Goal: Use online tool/utility: Use online tool/utility

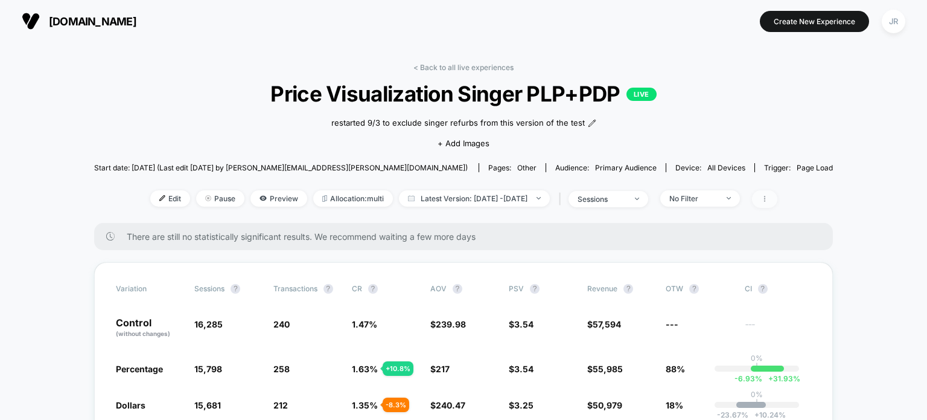
click at [778, 193] on span at bounding box center [764, 199] width 25 height 18
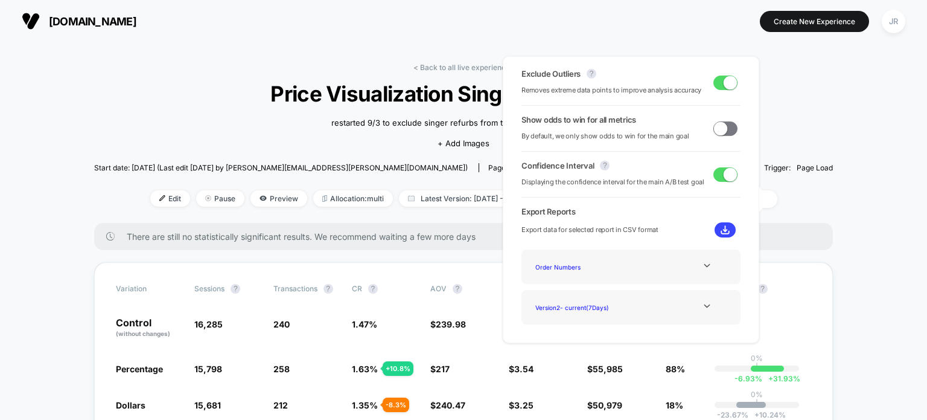
click at [696, 266] on div at bounding box center [707, 265] width 49 height 9
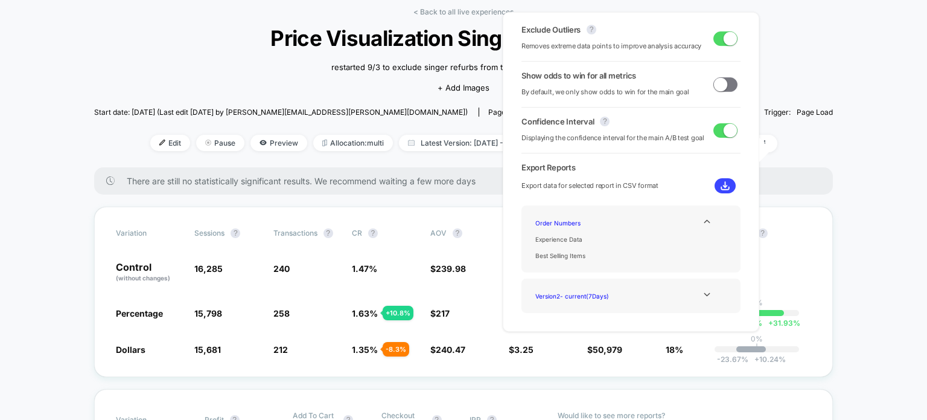
scroll to position [60, 0]
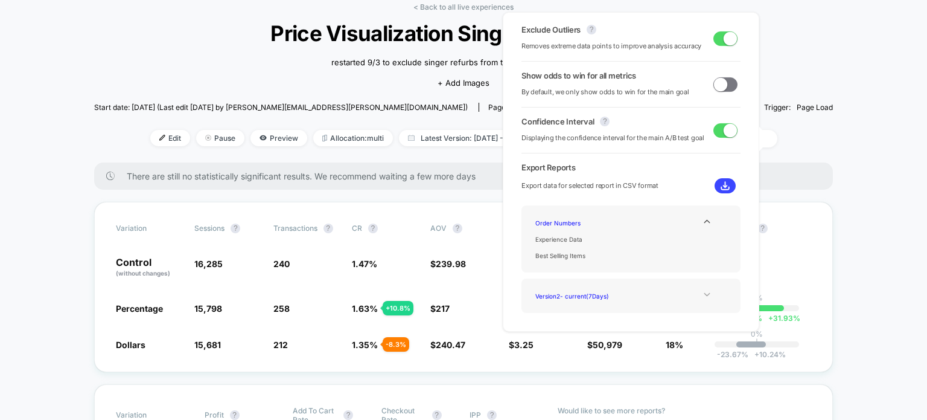
click at [704, 294] on icon at bounding box center [707, 295] width 6 height 4
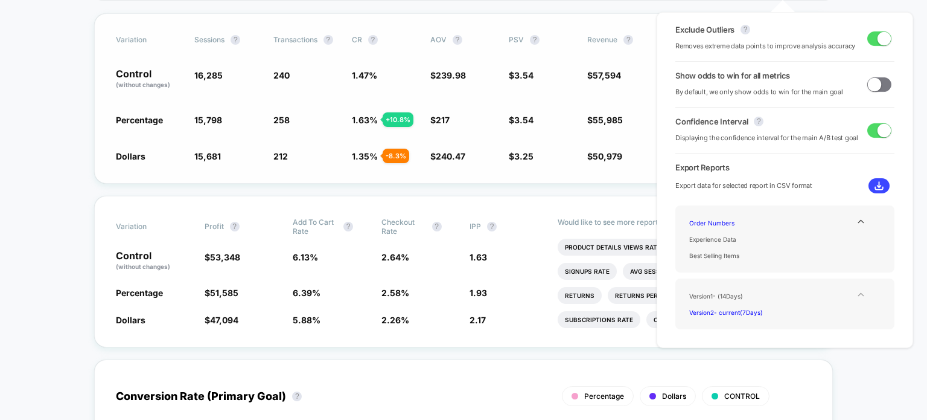
scroll to position [181, 0]
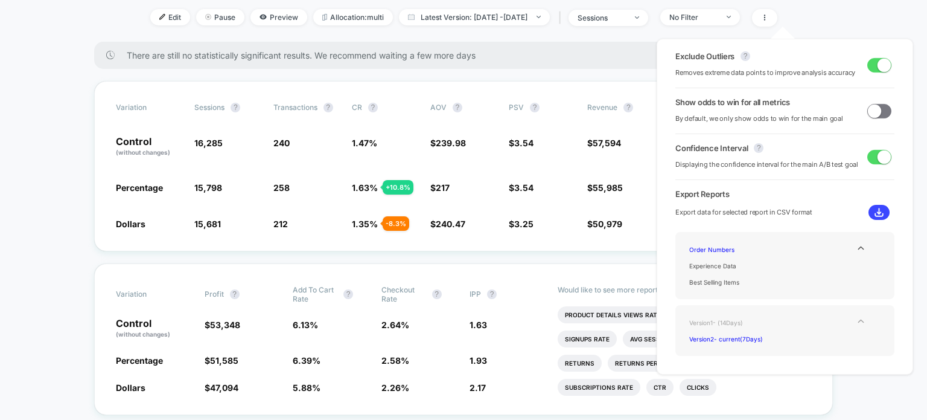
click at [731, 320] on div "Version 1 - ( 14 Days)" at bounding box center [733, 322] width 97 height 16
click at [737, 335] on div "Version 2 - current ( 7 Days)" at bounding box center [733, 338] width 97 height 16
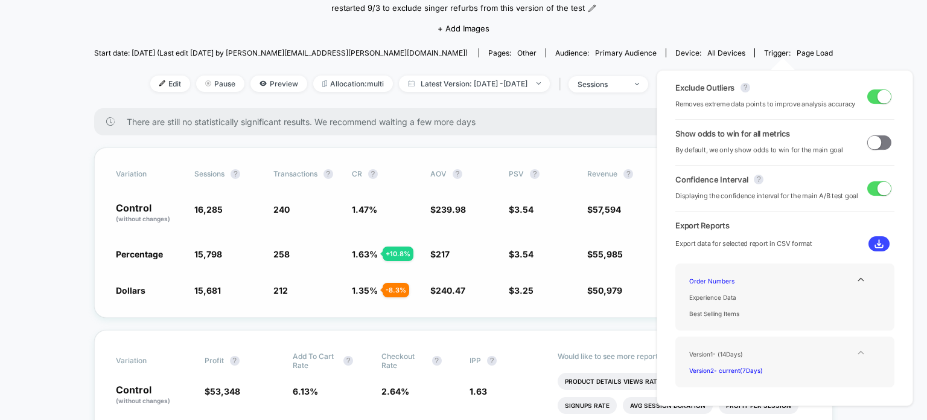
scroll to position [0, 0]
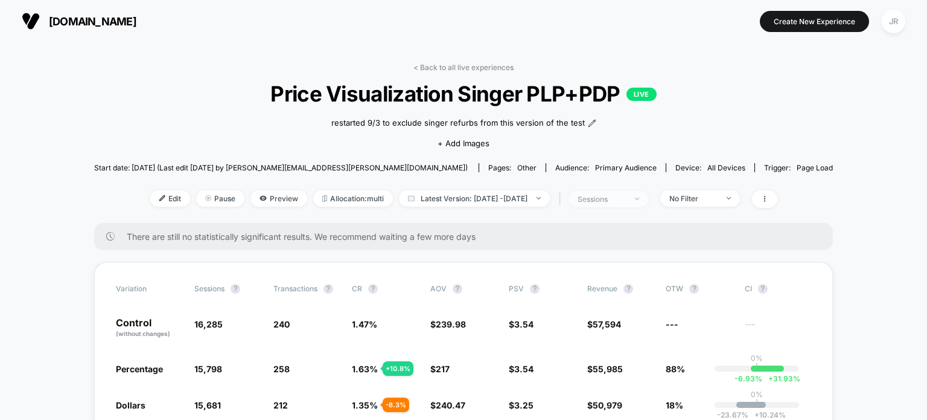
click at [648, 201] on span "sessions" at bounding box center [609, 199] width 80 height 16
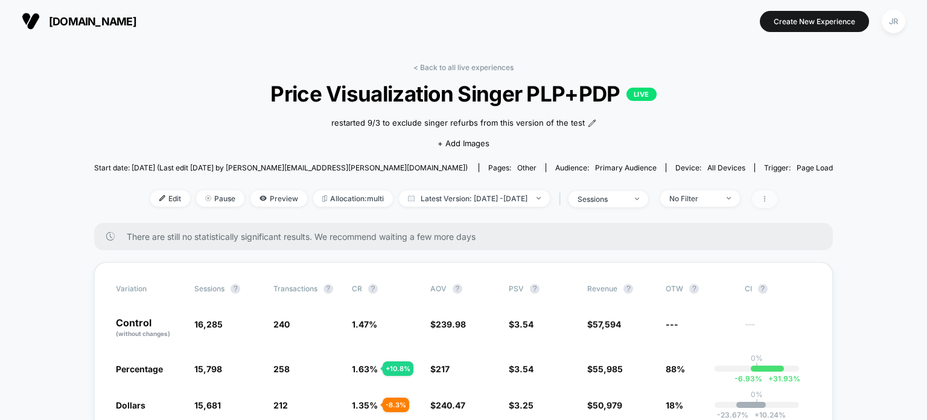
click at [769, 197] on icon at bounding box center [764, 198] width 7 height 7
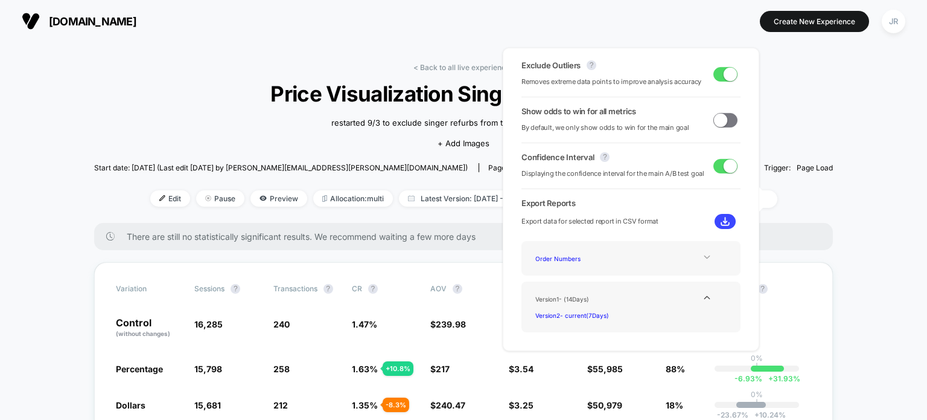
click at [703, 258] on icon at bounding box center [707, 256] width 9 height 9
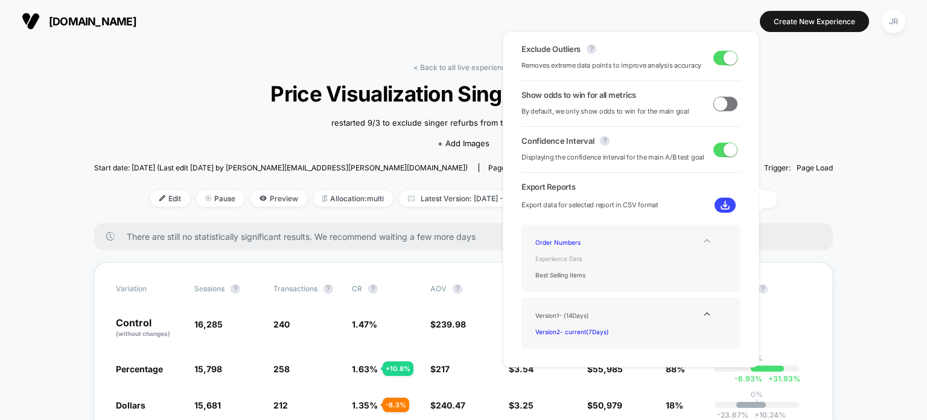
click at [575, 258] on div "Experience Data" at bounding box center [579, 258] width 97 height 16
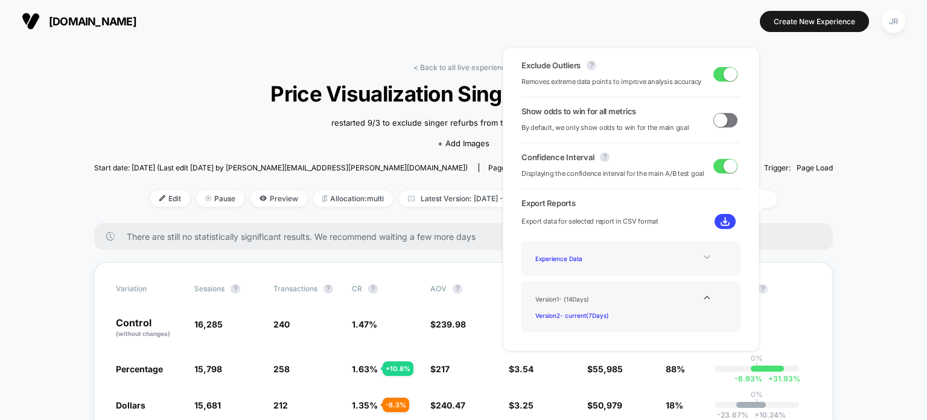
click at [703, 259] on icon at bounding box center [707, 256] width 9 height 9
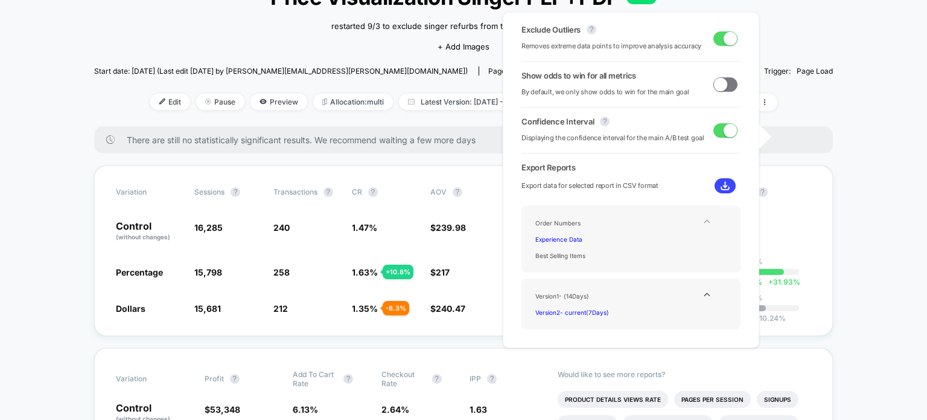
scroll to position [121, 0]
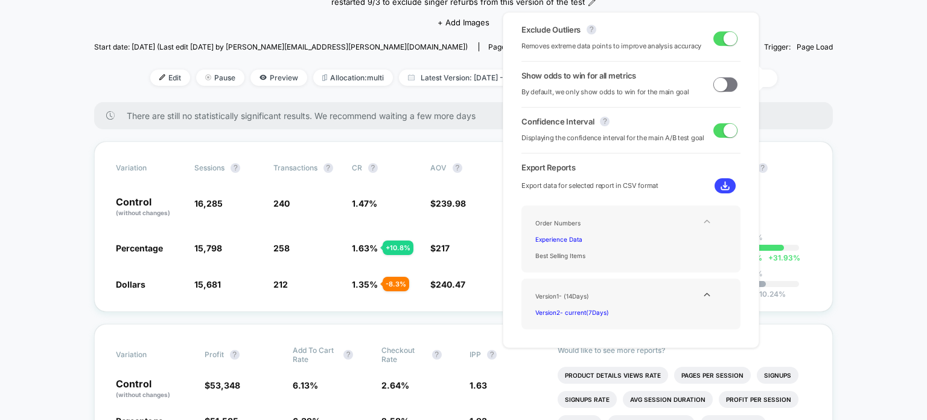
click at [724, 187] on img at bounding box center [725, 185] width 9 height 9
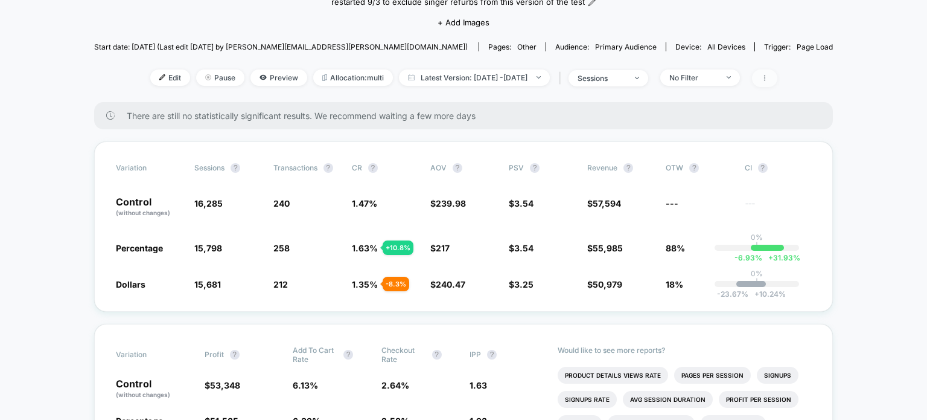
click at [765, 80] on icon at bounding box center [764, 78] width 1 height 6
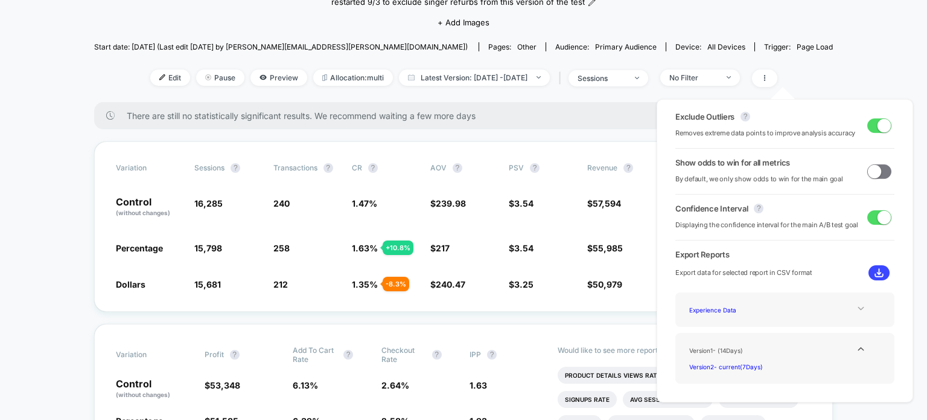
click at [858, 309] on icon at bounding box center [861, 309] width 6 height 4
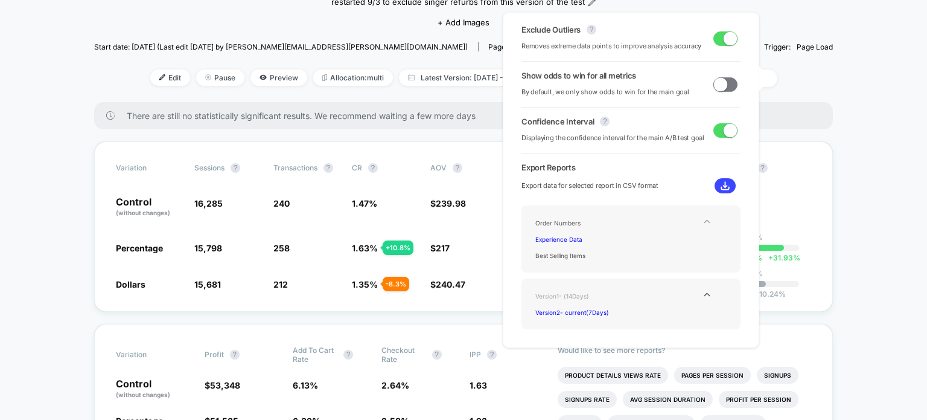
click at [575, 295] on div "Version 1 - ( 14 Days)" at bounding box center [579, 295] width 97 height 16
click at [722, 182] on img at bounding box center [725, 185] width 9 height 9
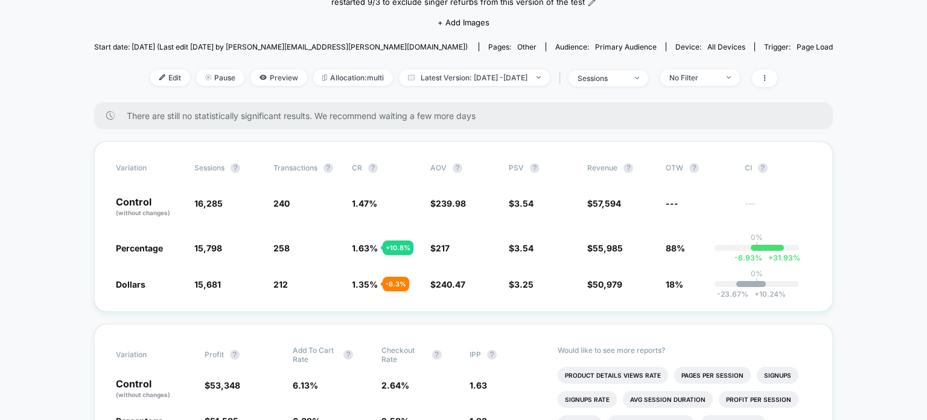
click at [765, 80] on icon at bounding box center [764, 78] width 1 height 6
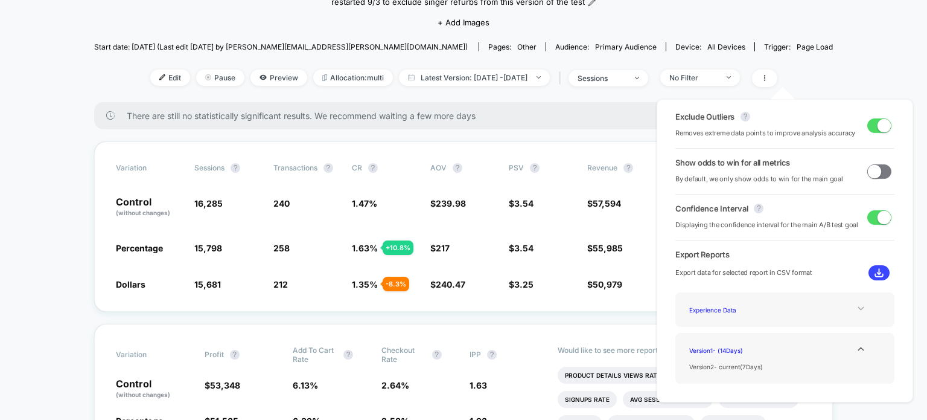
click at [849, 307] on div at bounding box center [861, 308] width 49 height 9
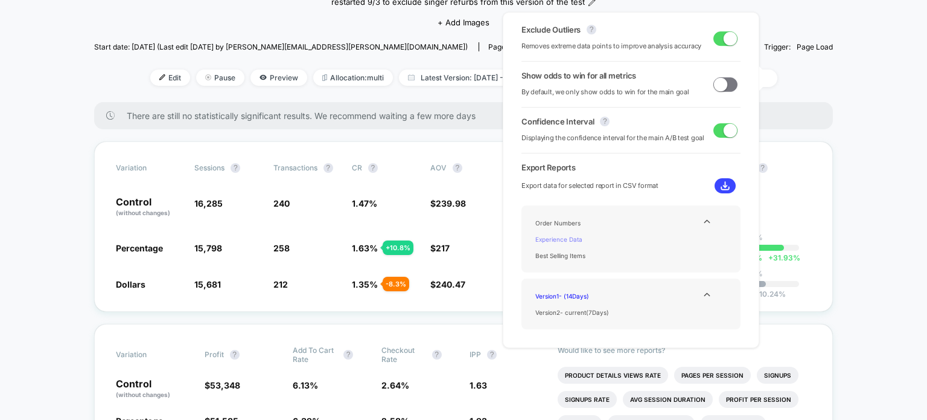
click at [561, 236] on div "Experience Data" at bounding box center [579, 239] width 97 height 16
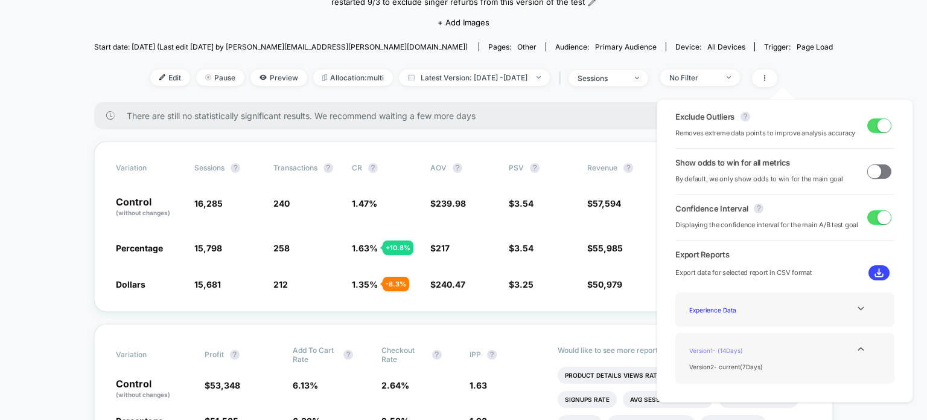
click at [729, 349] on div "Version 1 - ( 14 Days)" at bounding box center [733, 350] width 97 height 16
click at [729, 366] on div "Version 2 - current ( 7 Days)" at bounding box center [733, 366] width 97 height 16
click at [851, 307] on div at bounding box center [861, 308] width 49 height 9
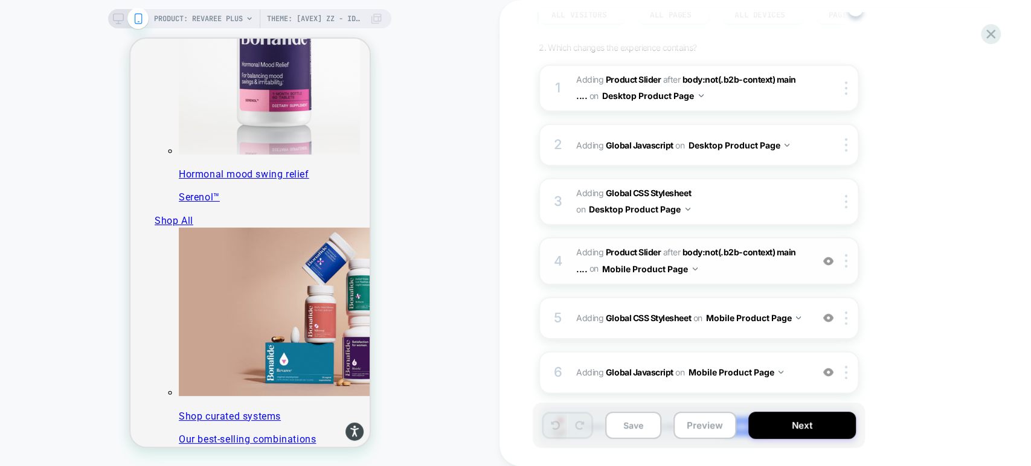
scroll to position [149, 0]
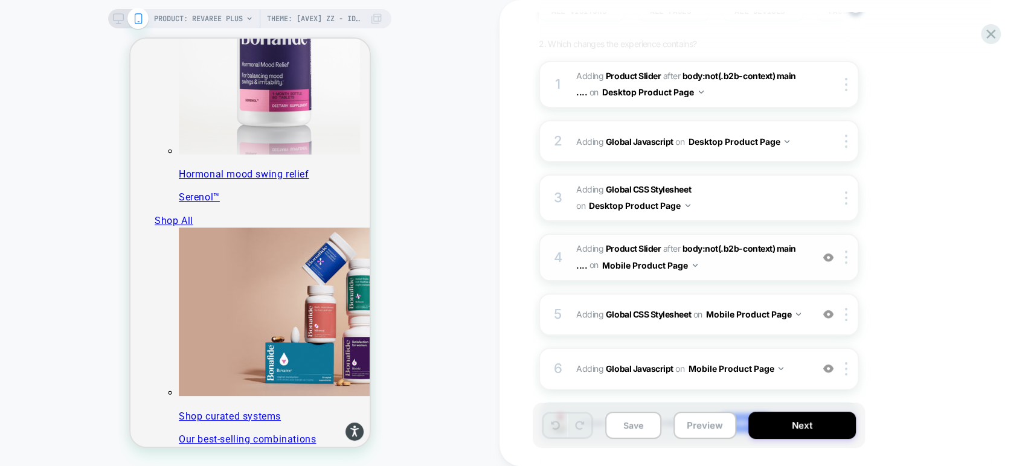
click at [826, 257] on img at bounding box center [828, 257] width 10 height 10
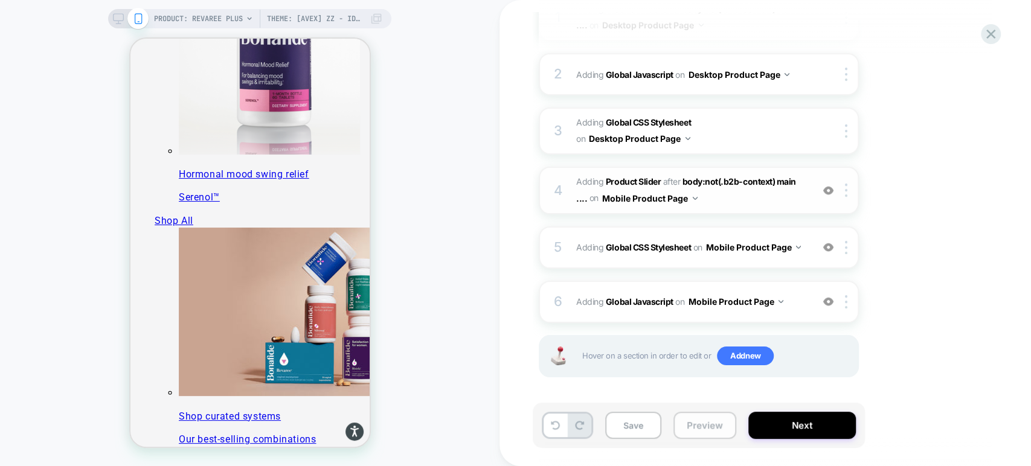
click at [695, 426] on button "Preview" at bounding box center [704, 425] width 63 height 27
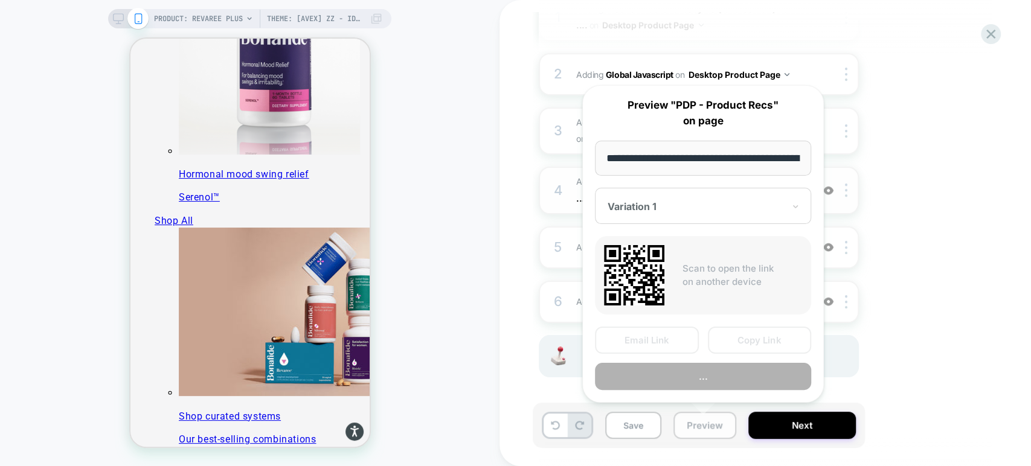
scroll to position [0, 208]
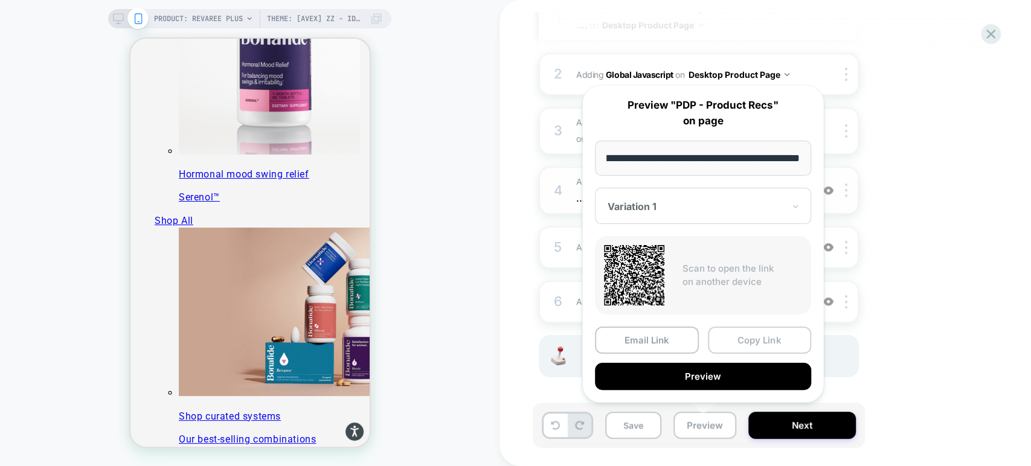
click at [739, 334] on button "Copy Link" at bounding box center [760, 340] width 104 height 27
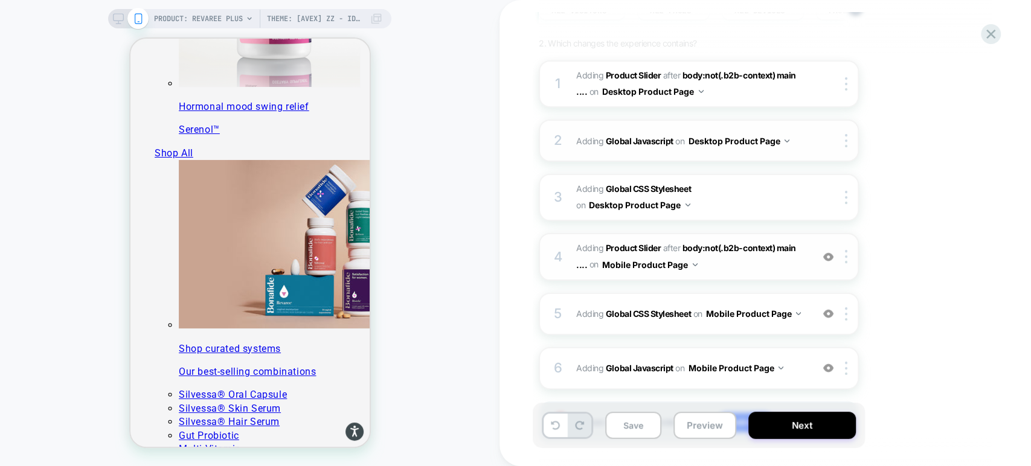
scroll to position [216, 0]
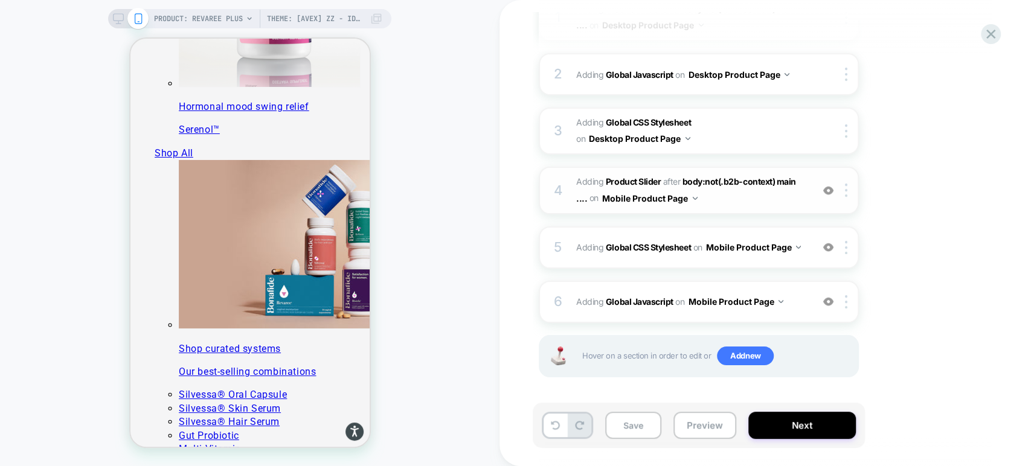
click at [715, 201] on span "#_loomi_addon_1755094638342_dup1757434986_dup1757435364 Adding Product Slider A…" at bounding box center [691, 190] width 230 height 33
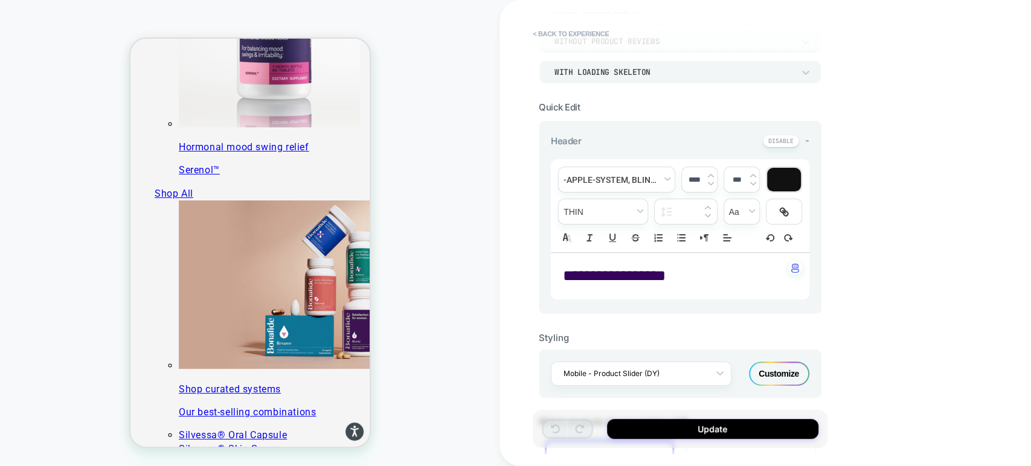
scroll to position [469, 0]
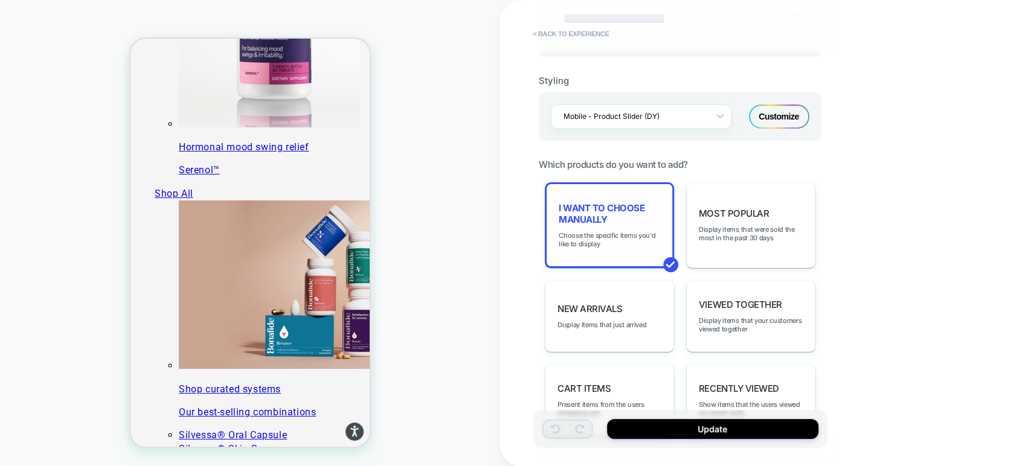
click at [628, 246] on div "I want to choose manually Choose the specific items you'd like to display" at bounding box center [609, 225] width 129 height 86
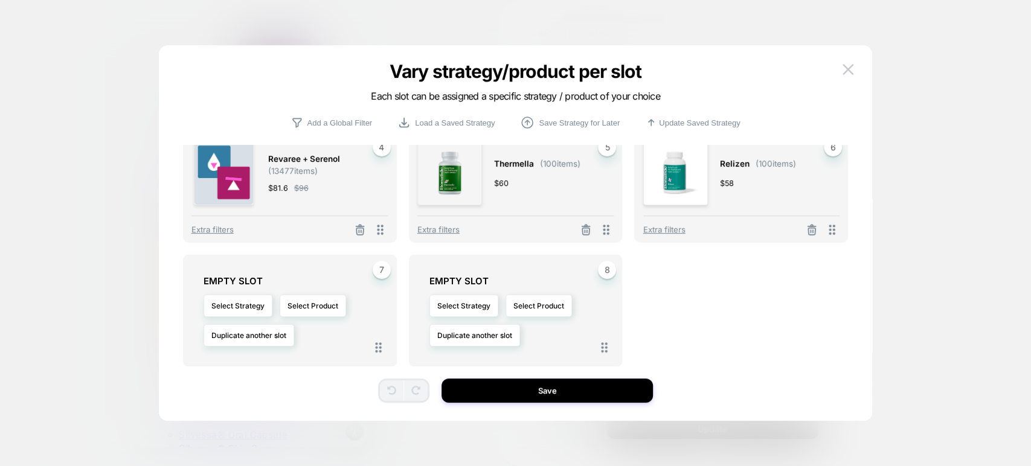
scroll to position [0, 0]
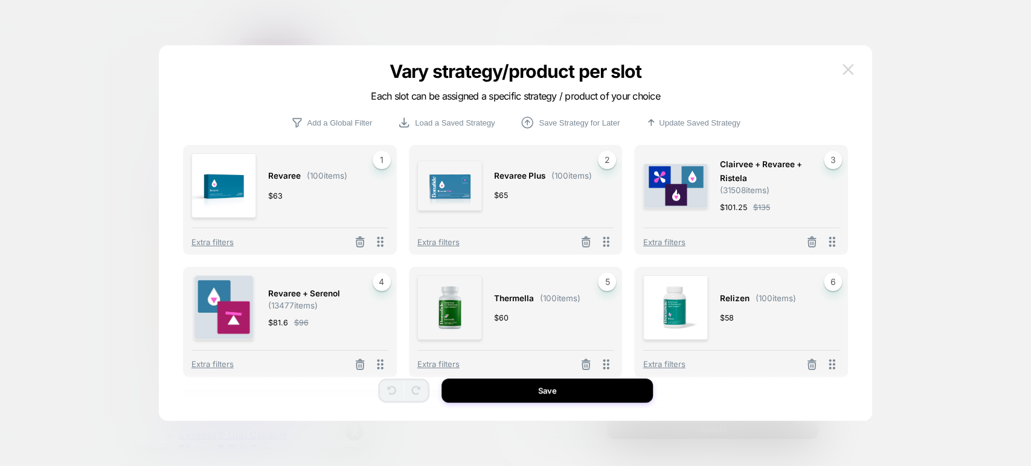
click at [853, 71] on img at bounding box center [847, 69] width 11 height 10
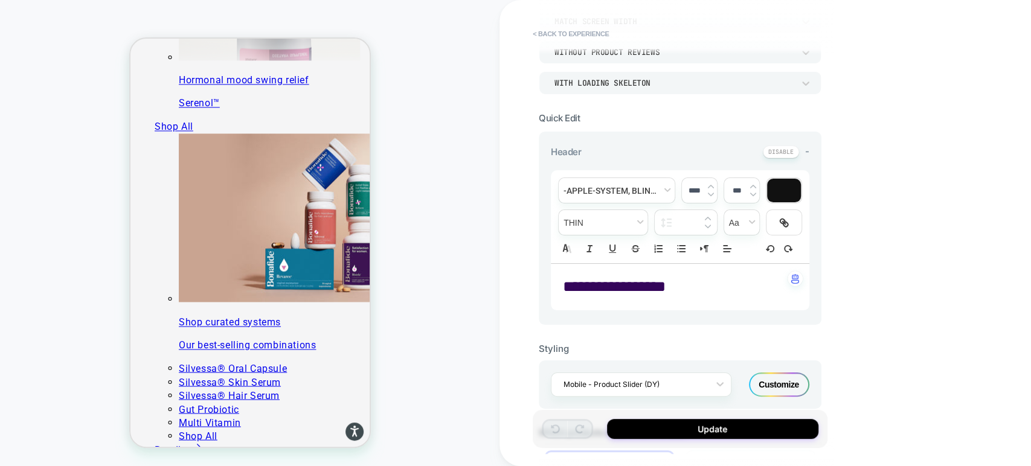
scroll to position [402, 0]
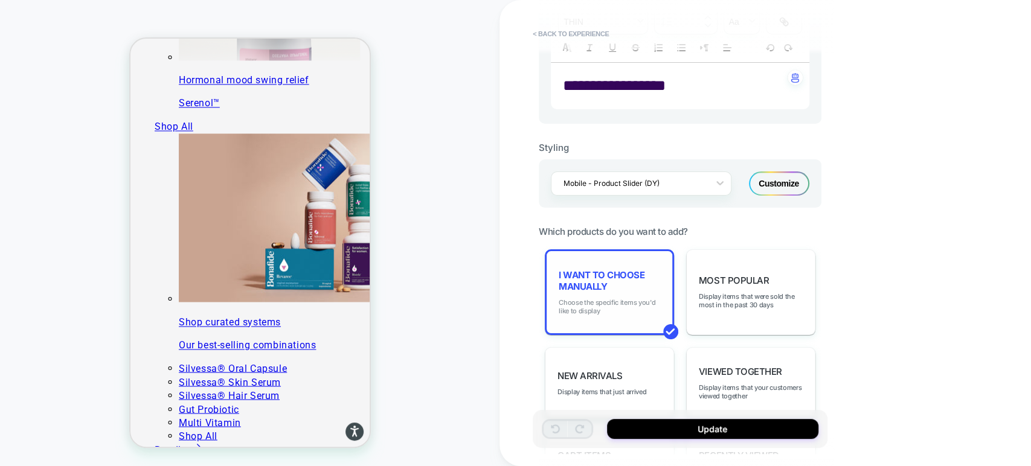
click at [615, 298] on span "Choose the specific items you'd like to display" at bounding box center [608, 306] width 101 height 17
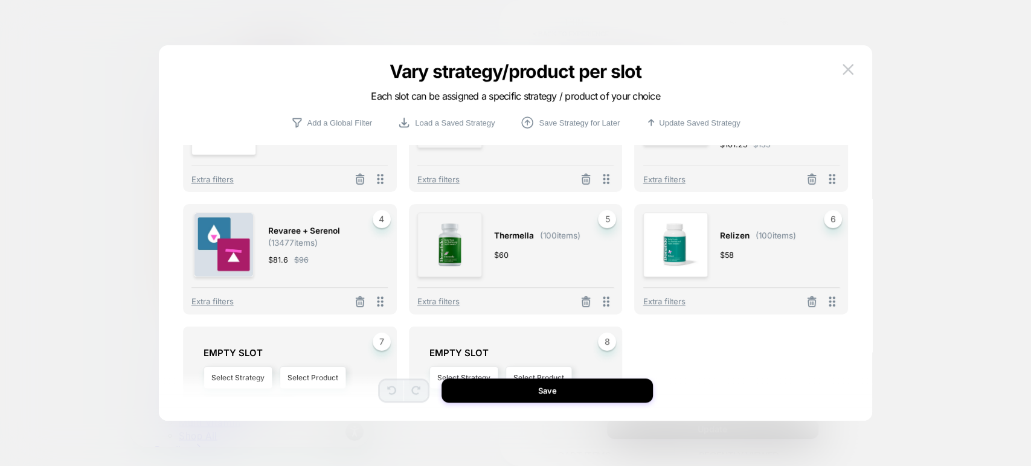
scroll to position [0, 0]
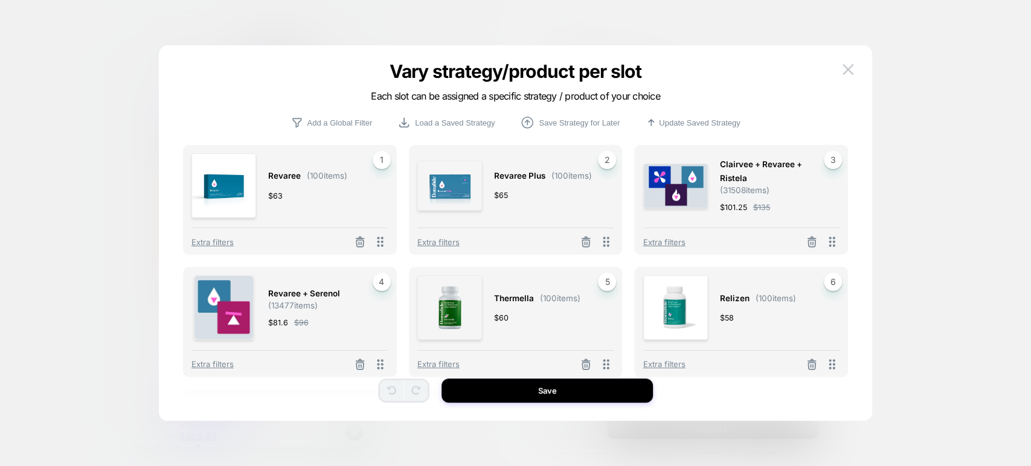
click at [985, 142] on div at bounding box center [515, 233] width 1031 height 466
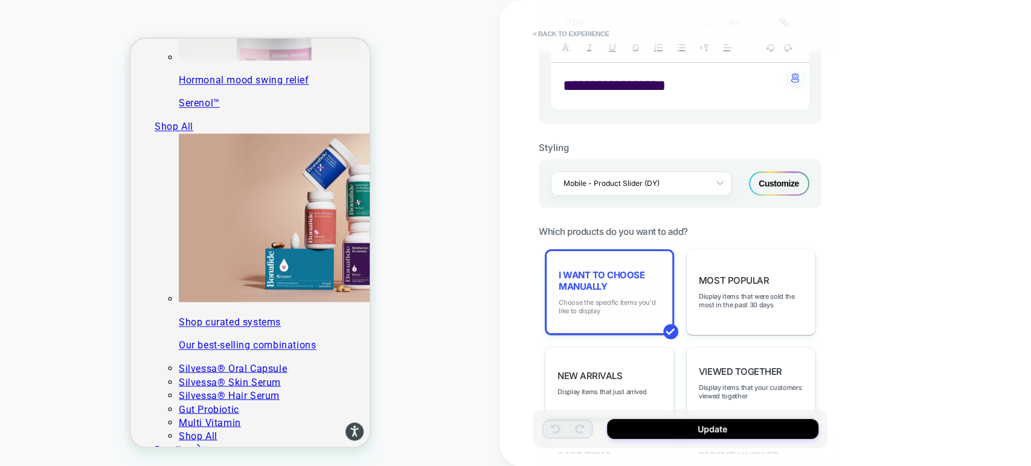
click at [634, 299] on span "Choose the specific items you'd like to display" at bounding box center [608, 306] width 101 height 17
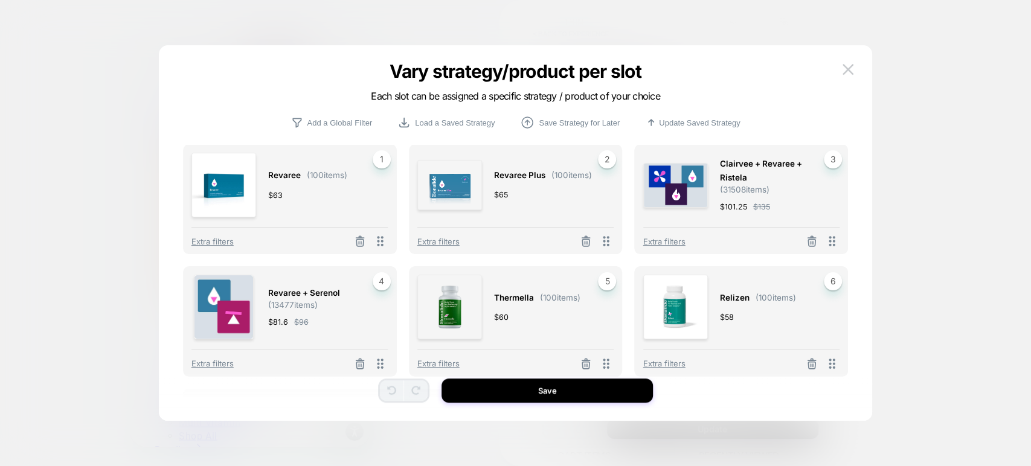
scroll to position [135, 0]
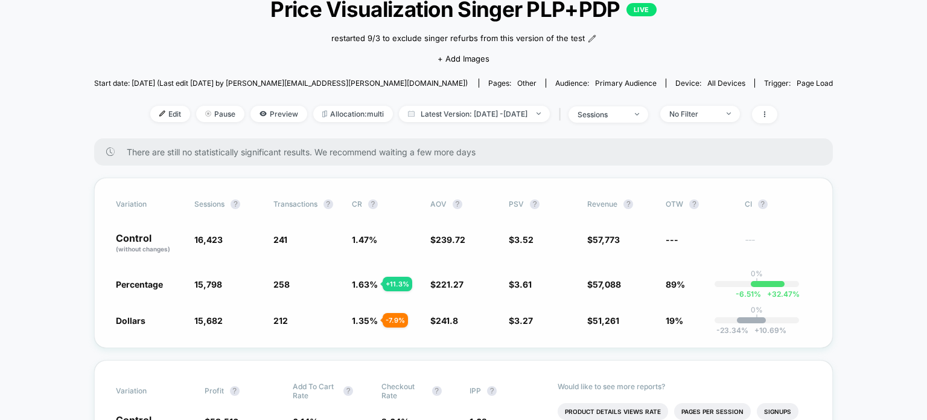
scroll to position [60, 0]
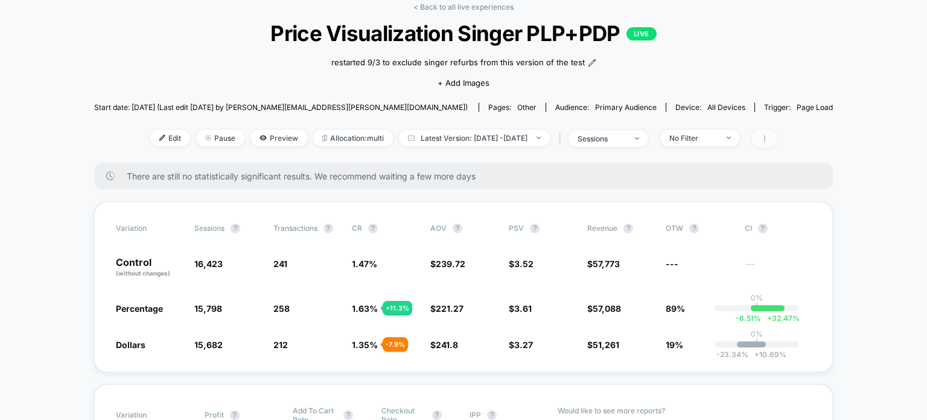
click at [769, 141] on icon at bounding box center [764, 138] width 7 height 7
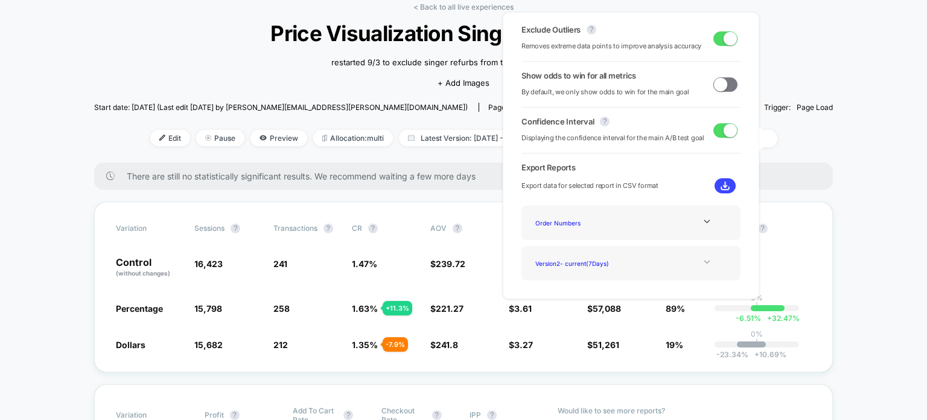
click at [703, 261] on icon at bounding box center [707, 261] width 9 height 9
click at [578, 262] on div "Version 1 - ( 14 Days)" at bounding box center [579, 263] width 97 height 16
click at [721, 188] on img at bounding box center [725, 185] width 9 height 9
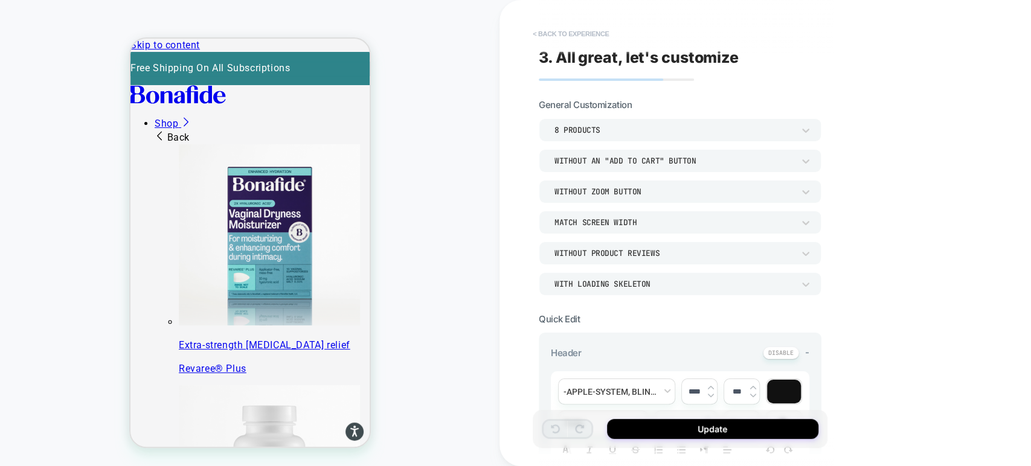
click at [561, 30] on button "< Back to experience" at bounding box center [570, 33] width 88 height 19
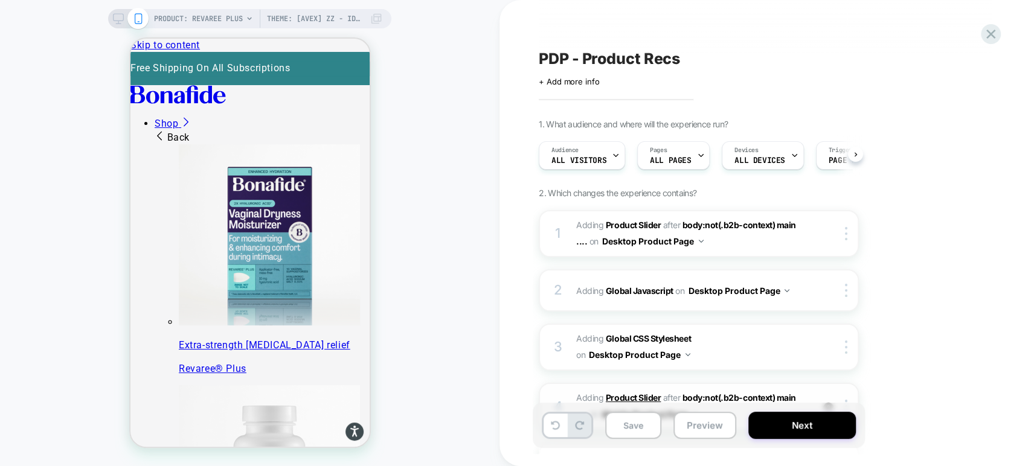
scroll to position [216, 0]
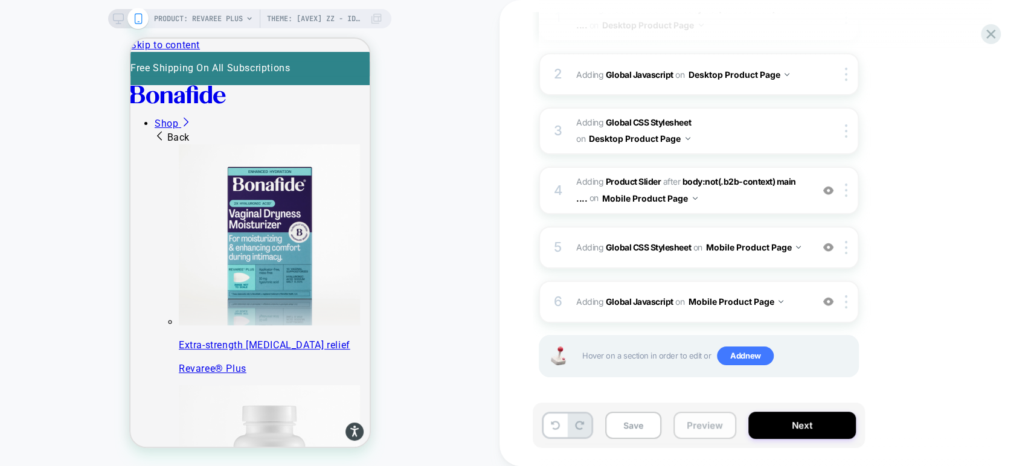
click at [685, 418] on button "Preview" at bounding box center [704, 425] width 63 height 27
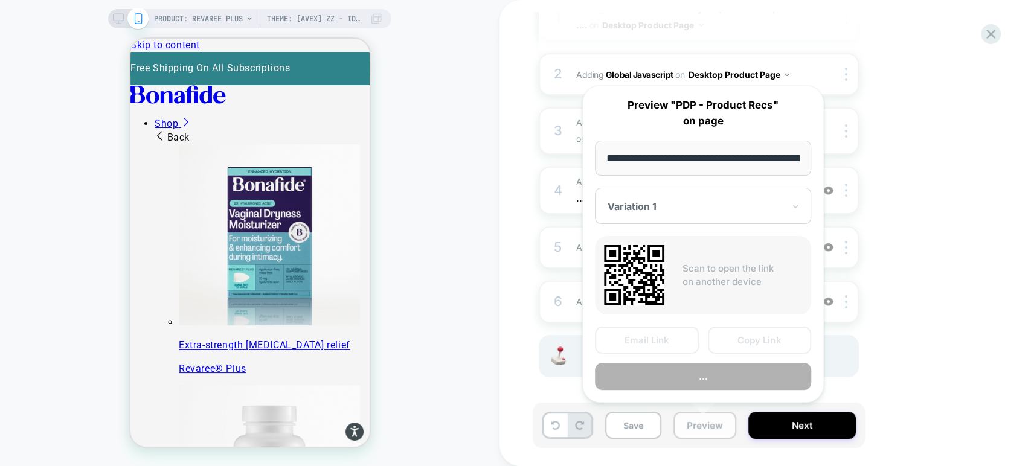
scroll to position [0, 208]
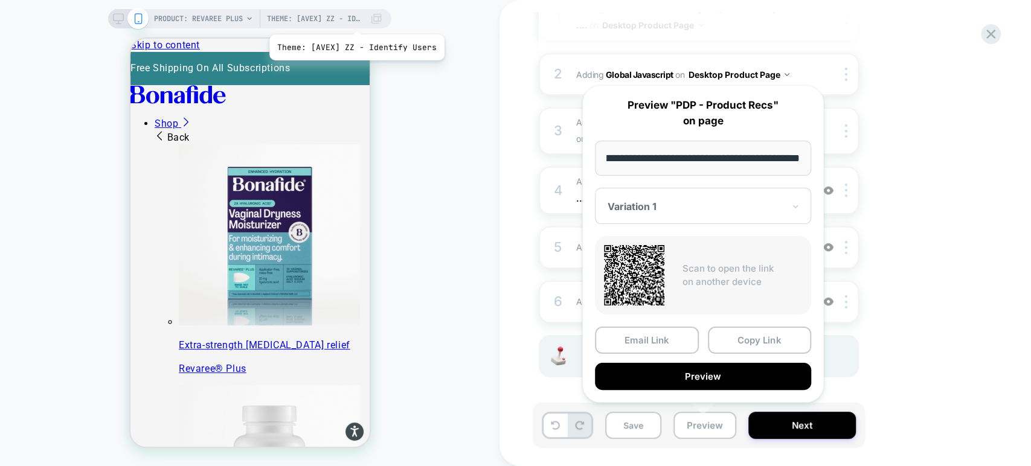
click at [355, 19] on span "Theme: [AVEX] ZZ - Identify Users" at bounding box center [315, 18] width 97 height 19
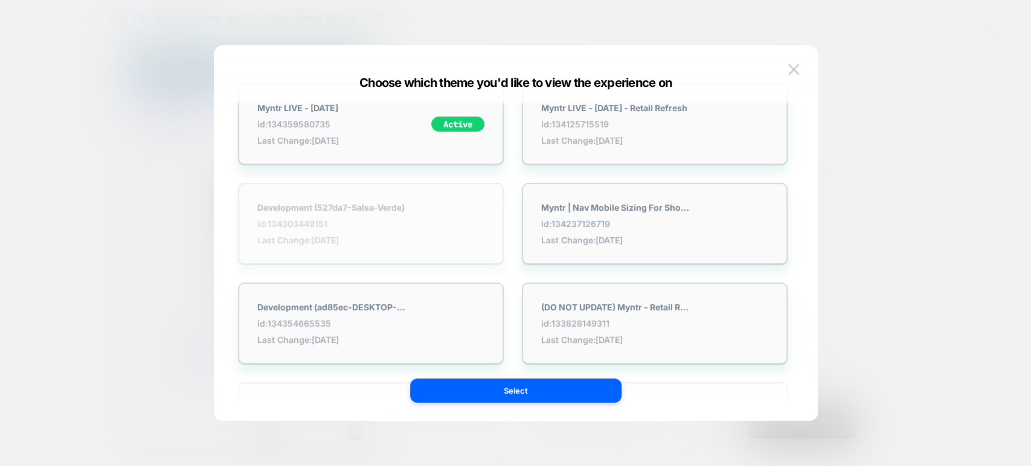
scroll to position [0, 0]
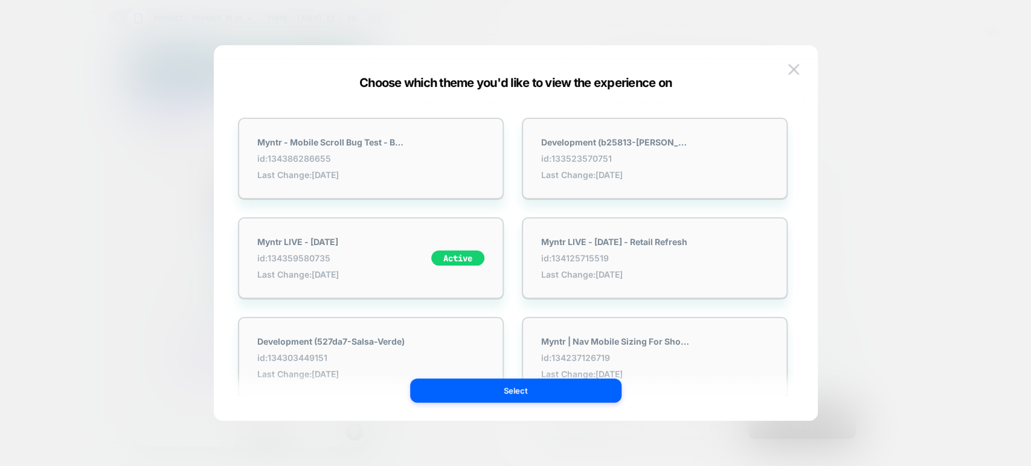
click at [879, 97] on div at bounding box center [515, 233] width 1031 height 466
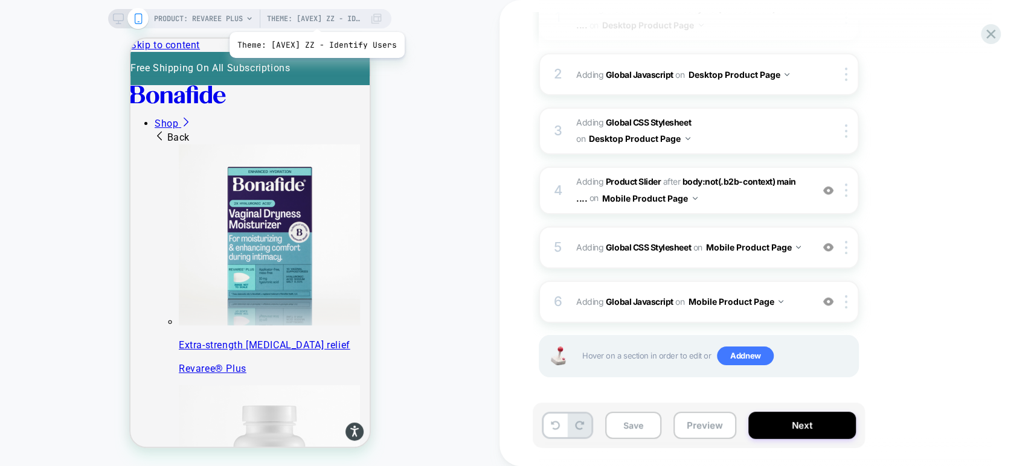
click at [315, 17] on span "Theme: [AVEX] ZZ - Identify Users" at bounding box center [315, 18] width 97 height 19
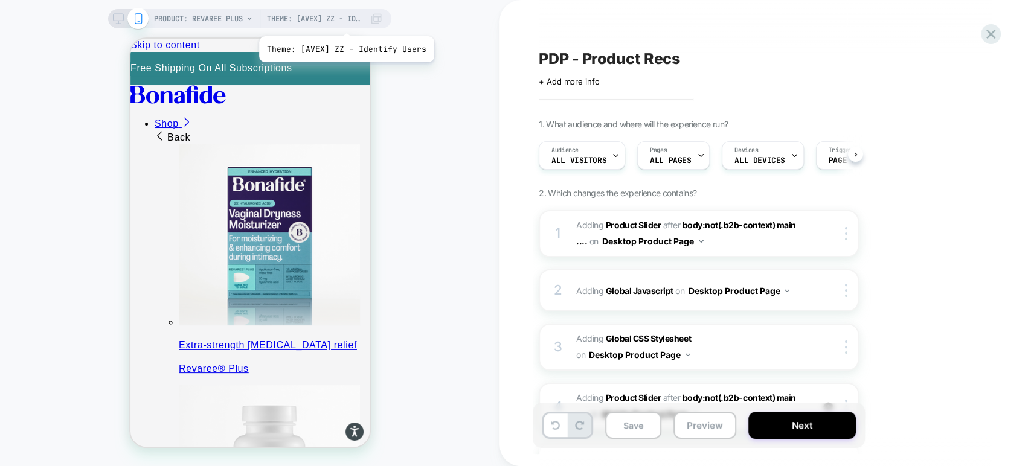
click at [345, 21] on span "Theme: [AVEX] ZZ - Identify Users" at bounding box center [315, 18] width 97 height 19
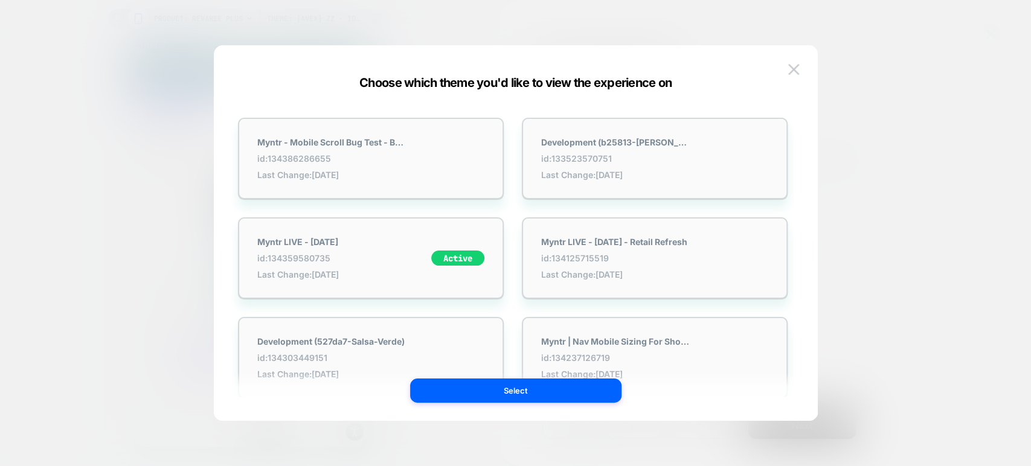
click at [881, 205] on div at bounding box center [515, 233] width 1031 height 466
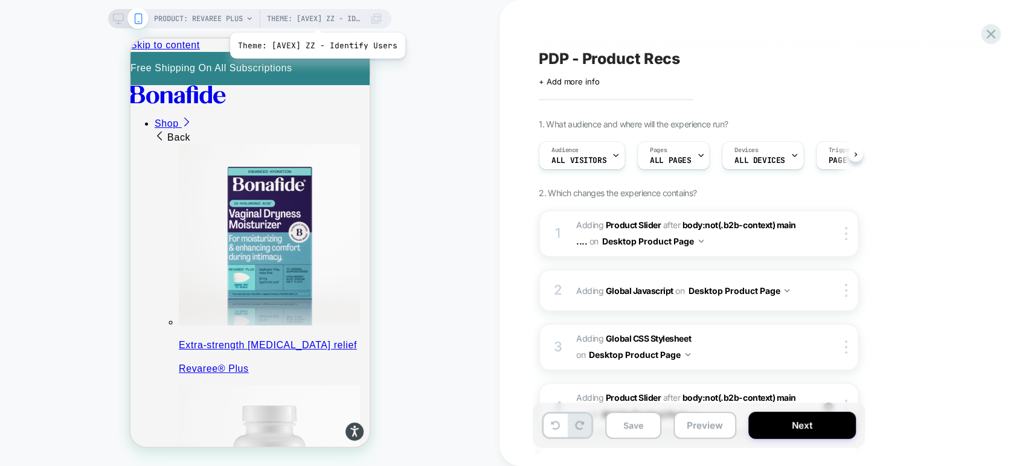
click at [316, 18] on span "Theme: [AVEX] ZZ - Identify Users" at bounding box center [315, 18] width 97 height 19
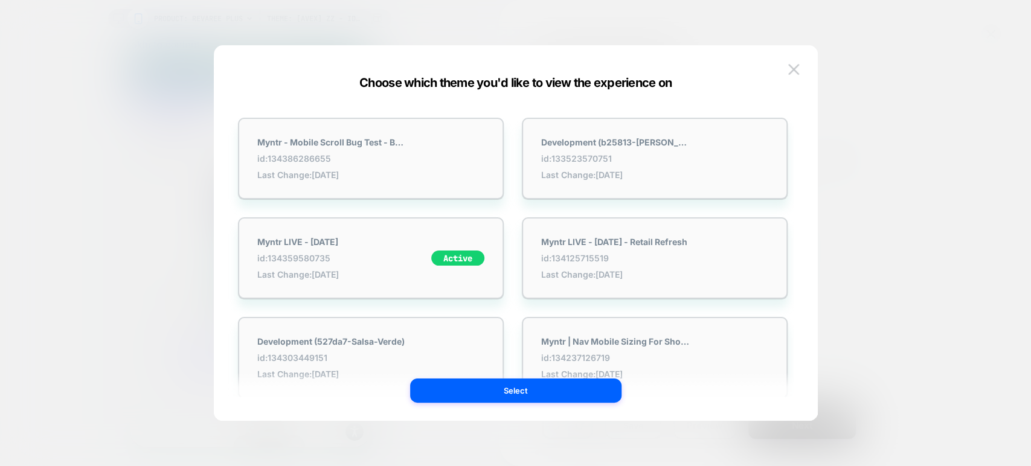
click at [926, 88] on div at bounding box center [515, 233] width 1031 height 466
